Goal: Transaction & Acquisition: Purchase product/service

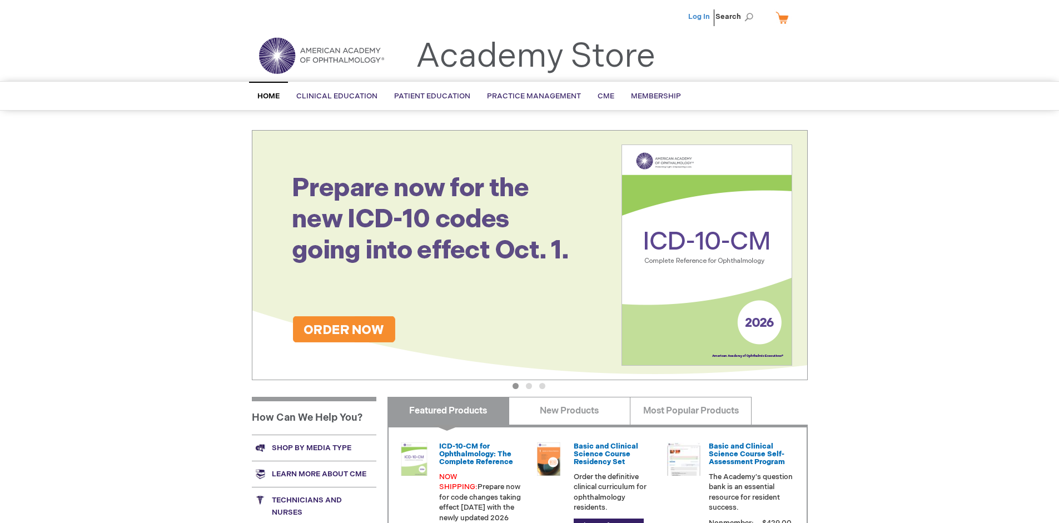
click at [700, 17] on link "Log In" at bounding box center [699, 16] width 22 height 9
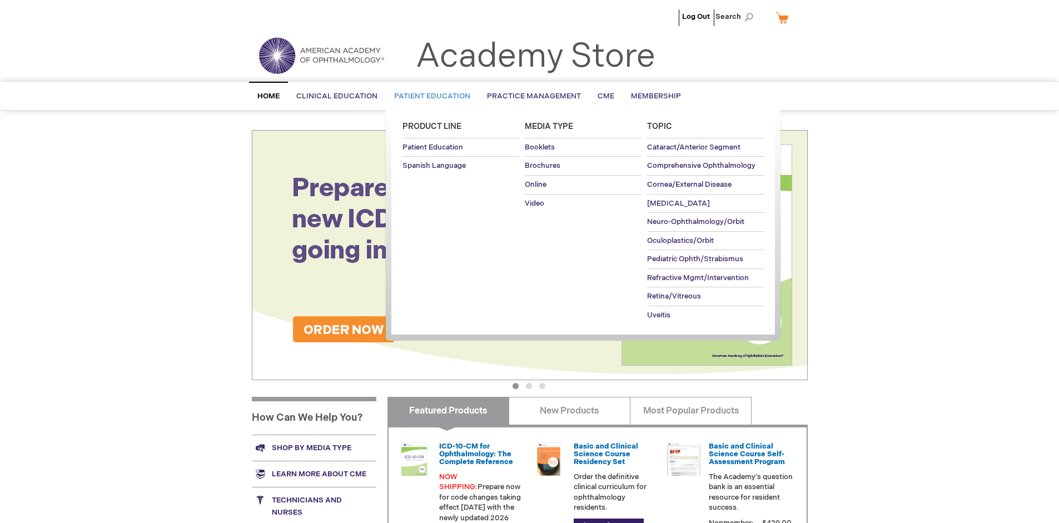
click at [429, 96] on span "Patient Education" at bounding box center [432, 96] width 76 height 9
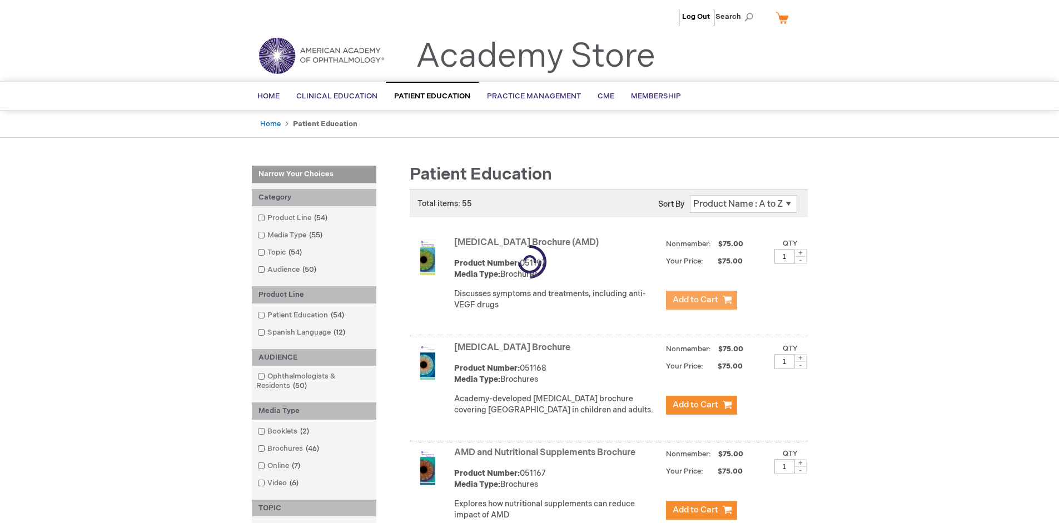
click at [701, 300] on span "Add to Cart" at bounding box center [696, 300] width 46 height 11
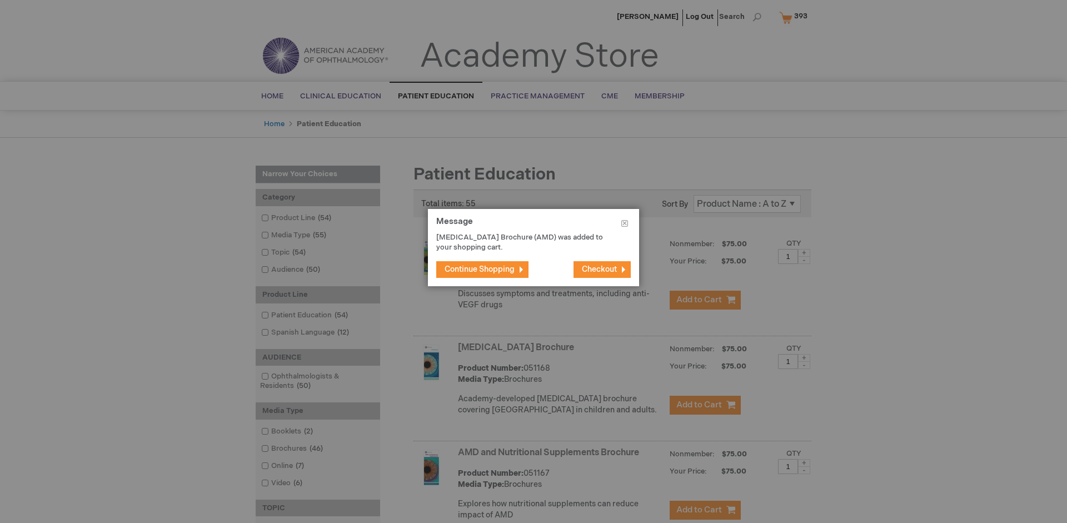
click at [480, 269] on span "Continue Shopping" at bounding box center [480, 269] width 70 height 9
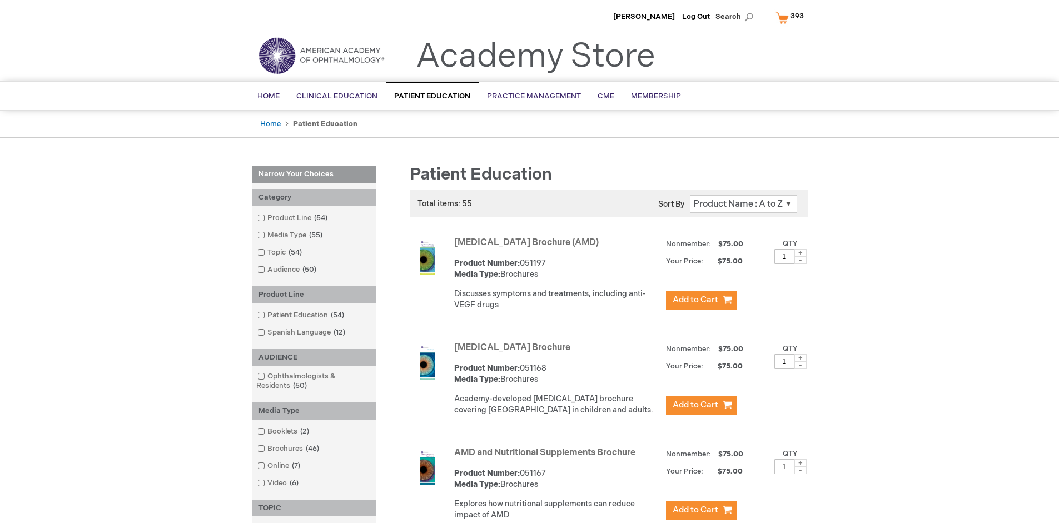
click at [547, 458] on link "AMD and Nutritional Supplements Brochure" at bounding box center [544, 453] width 181 height 11
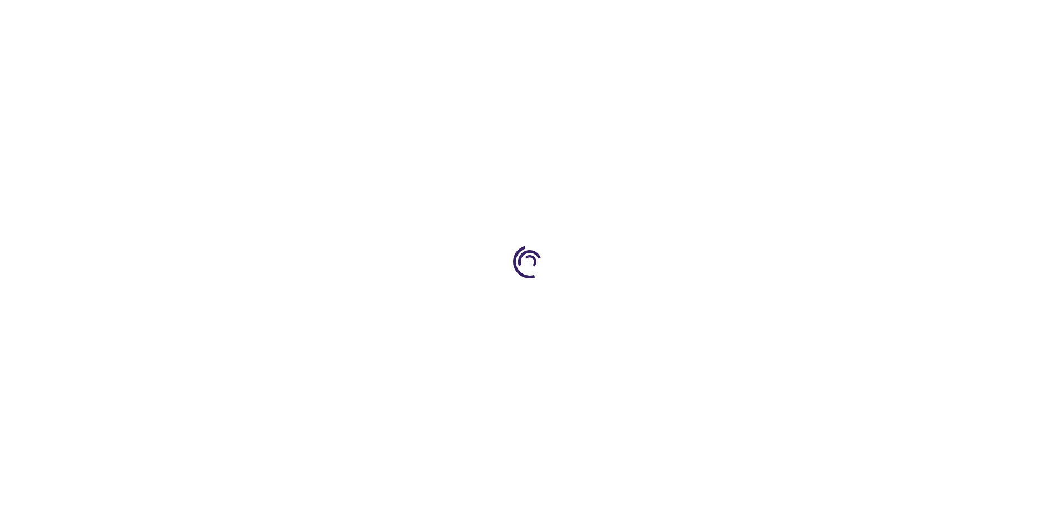
type input "1"
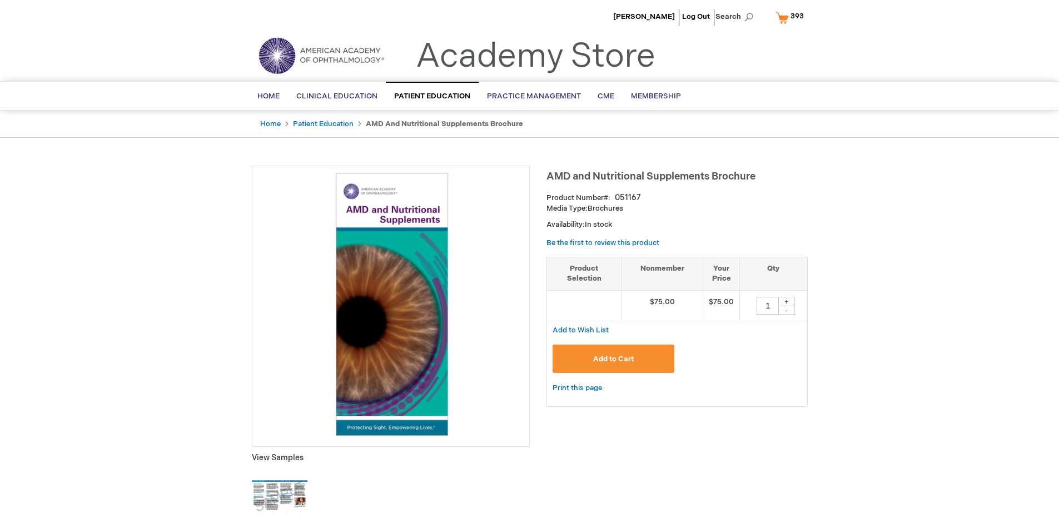
click at [613, 359] on span "Add to Cart" at bounding box center [613, 359] width 41 height 9
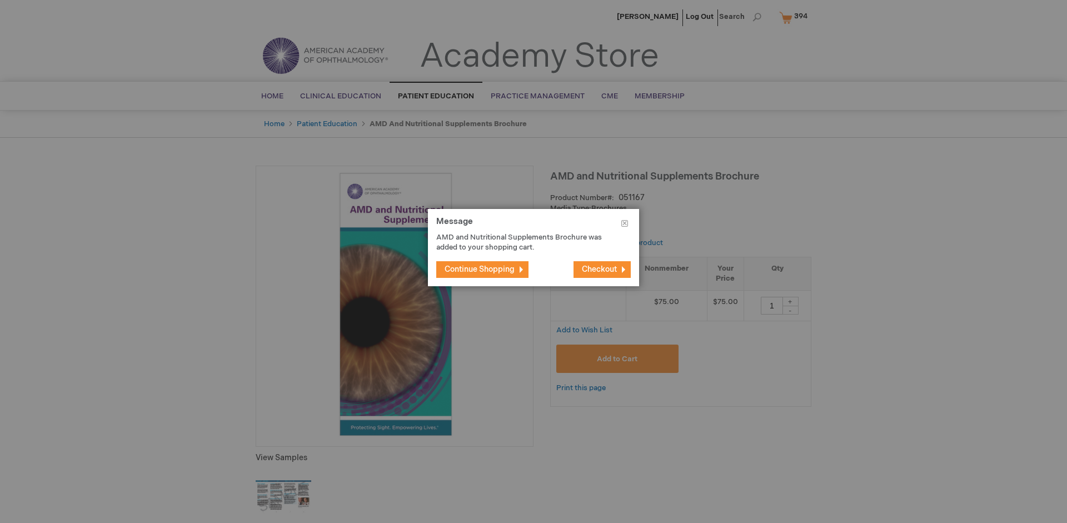
click at [480, 269] on span "Continue Shopping" at bounding box center [480, 269] width 70 height 9
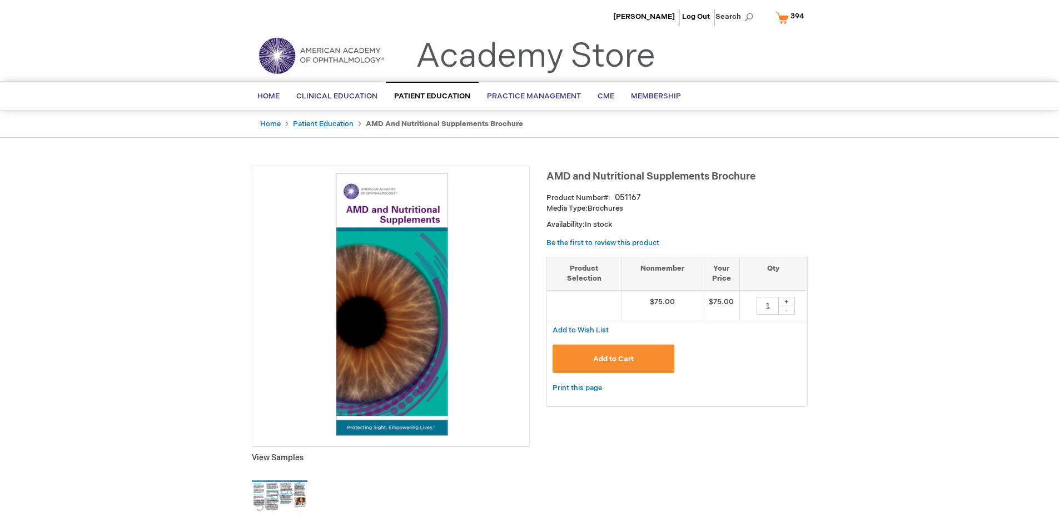
click at [792, 17] on span "394" at bounding box center [797, 16] width 13 height 9
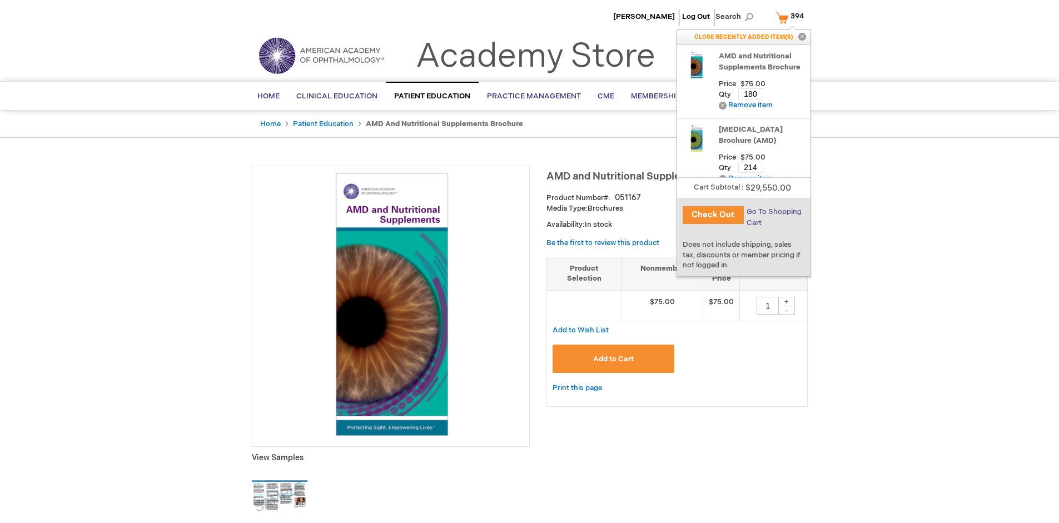
click at [773, 212] on span "Go To Shopping Cart" at bounding box center [774, 217] width 55 height 20
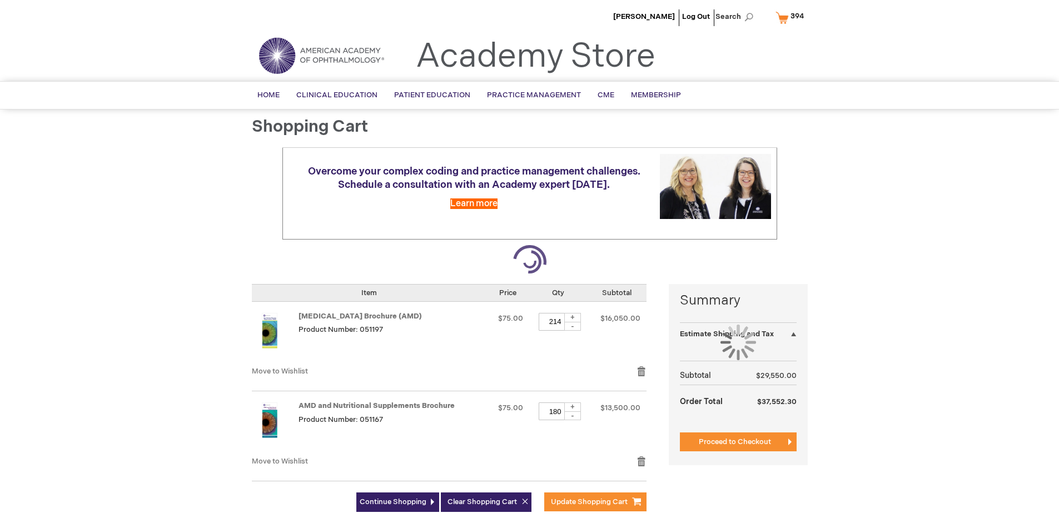
select select "US"
select select "41"
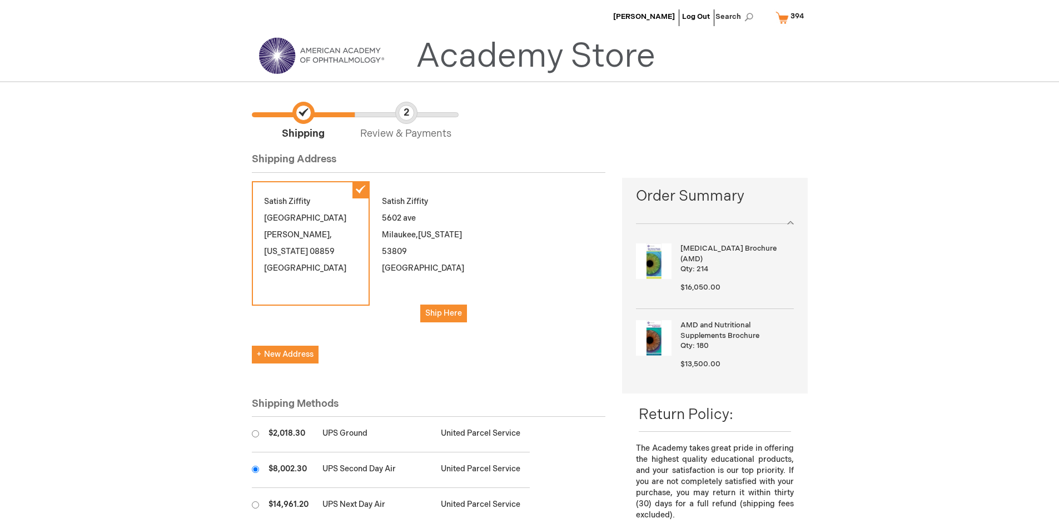
click at [255, 469] on input "radio" at bounding box center [255, 469] width 7 height 7
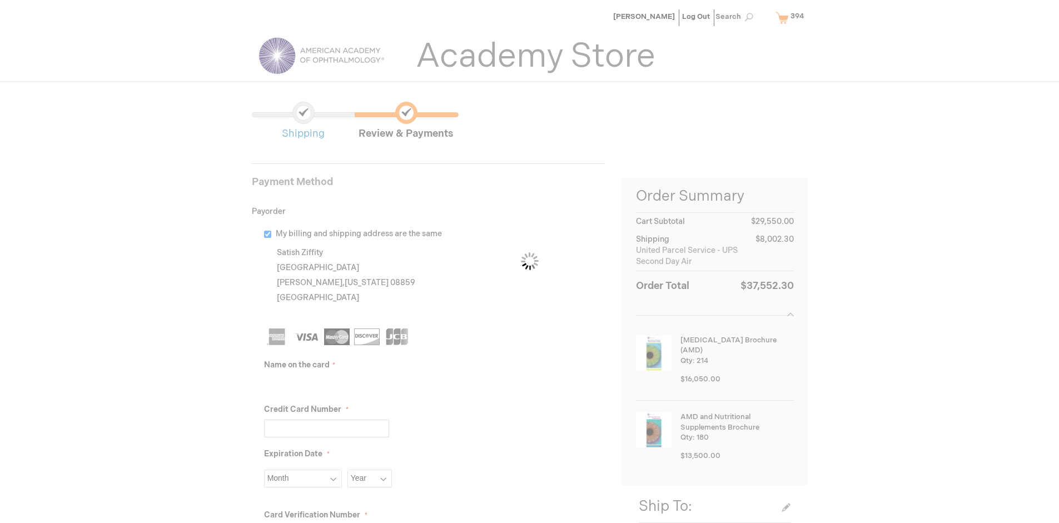
click at [326, 384] on input "Name on the card" at bounding box center [326, 384] width 125 height 18
